Goal: Task Accomplishment & Management: Complete application form

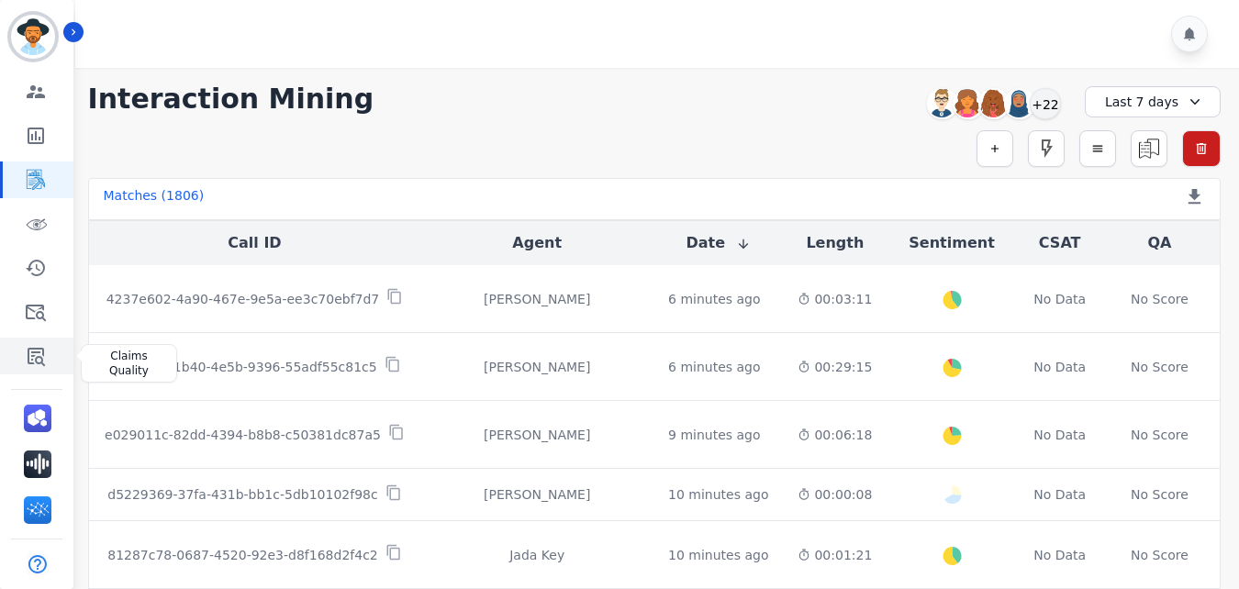
click at [38, 346] on icon "Sidebar" at bounding box center [36, 356] width 22 height 22
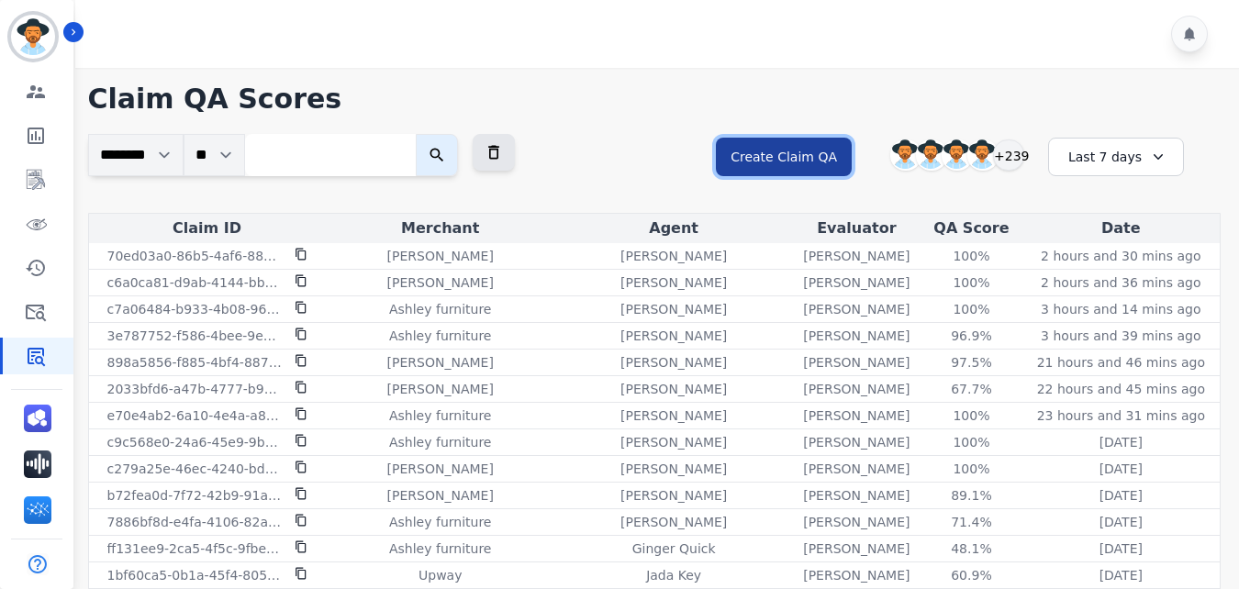
click at [783, 162] on button "Create Claim QA" at bounding box center [784, 157] width 136 height 39
